Goal: Task Accomplishment & Management: Manage account settings

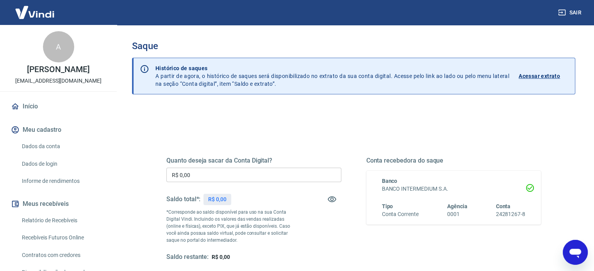
click at [42, 109] on link "Início" at bounding box center [58, 106] width 98 height 17
click at [217, 182] on input "R$ 0,00" at bounding box center [253, 175] width 175 height 14
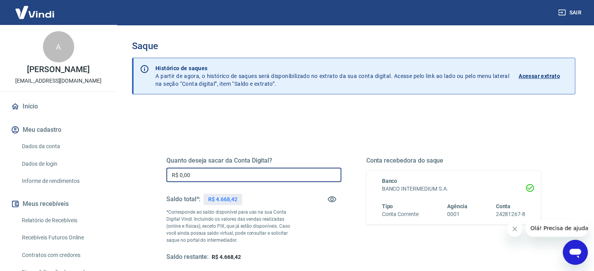
click at [217, 180] on input "R$ 0,00" at bounding box center [253, 175] width 175 height 14
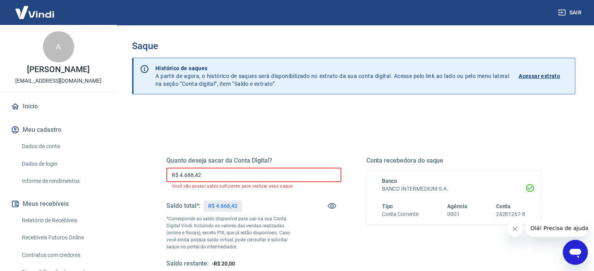
click at [219, 179] on input "R$ 4.688,42" at bounding box center [253, 175] width 175 height 14
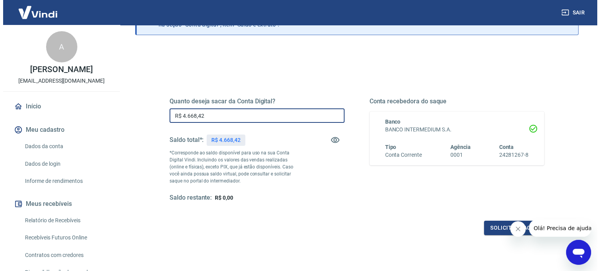
scroll to position [114, 0]
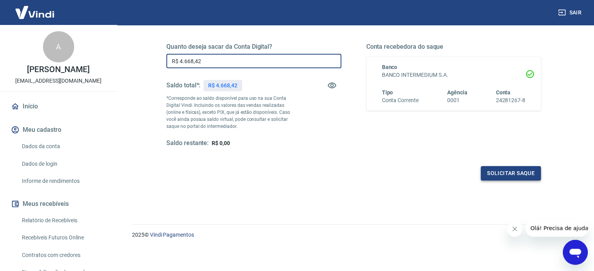
type input "R$ 4.668,42"
click at [507, 174] on button "Solicitar saque" at bounding box center [511, 173] width 60 height 14
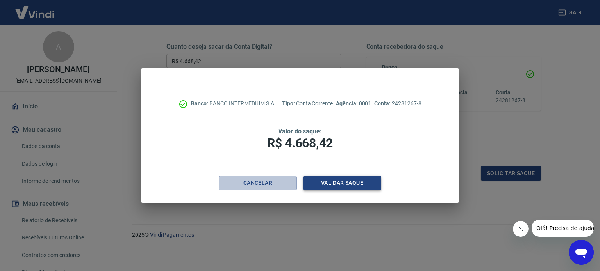
drag, startPoint x: 290, startPoint y: 187, endPoint x: 312, endPoint y: 186, distance: 22.7
click at [291, 187] on button "Cancelar" at bounding box center [258, 183] width 78 height 14
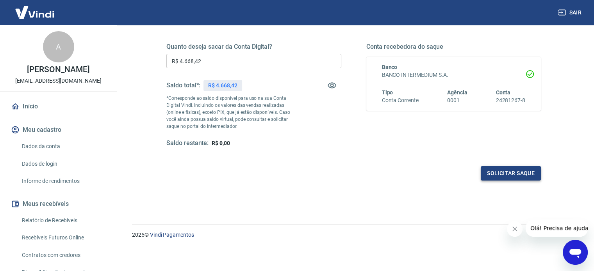
click at [507, 176] on button "Solicitar saque" at bounding box center [511, 173] width 60 height 14
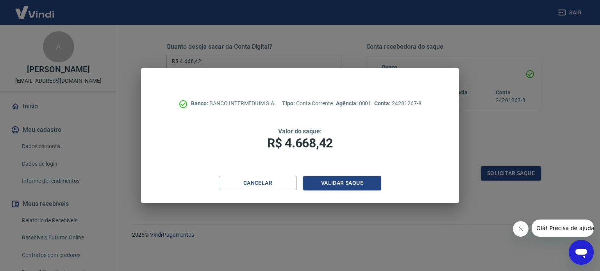
click at [364, 191] on div "Cancelar Validar saque" at bounding box center [300, 189] width 318 height 27
click at [360, 186] on button "Validar saque" at bounding box center [342, 183] width 78 height 14
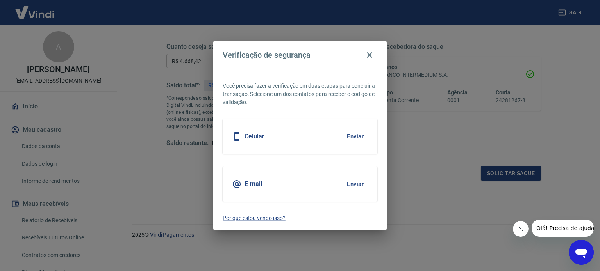
click at [352, 180] on button "Enviar" at bounding box center [355, 184] width 25 height 16
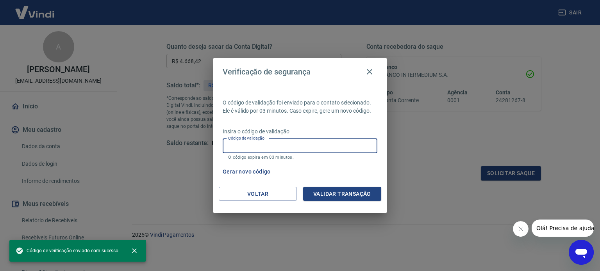
click at [307, 150] on input "Código de validação" at bounding box center [300, 146] width 155 height 14
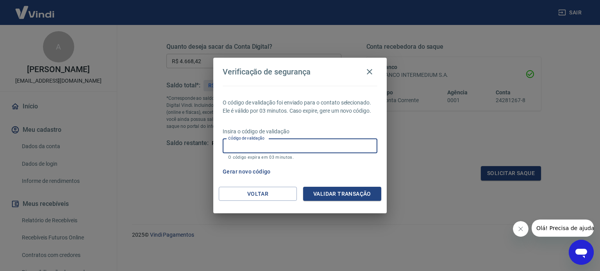
click at [353, 142] on input "Código de validação" at bounding box center [300, 146] width 155 height 14
type input "837279"
click at [318, 193] on button "Validar transação" at bounding box center [342, 194] width 78 height 14
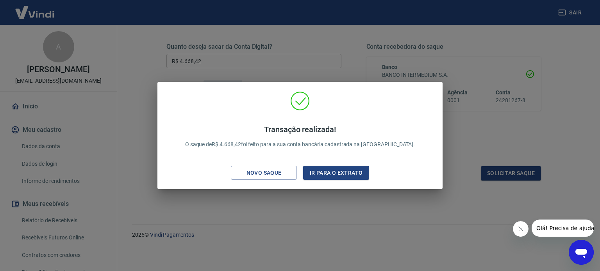
click at [136, 76] on div "Transação realizada! O saque de R$ 4.668,42 foi feito para a sua conta bancária…" at bounding box center [300, 135] width 600 height 271
